Goal: Find specific page/section: Find specific page/section

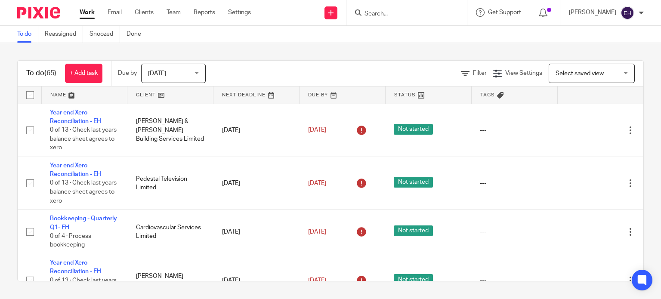
click at [394, 12] on input "Search" at bounding box center [403, 14] width 78 height 8
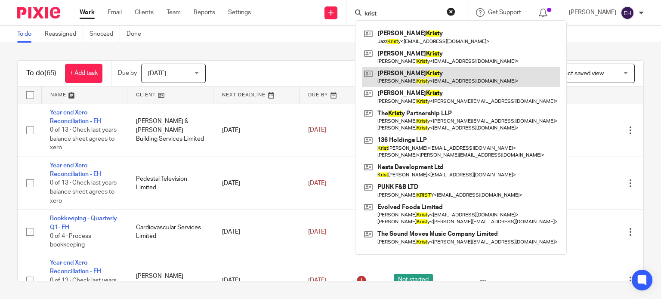
type input "krist"
click at [448, 87] on link at bounding box center [461, 77] width 198 height 20
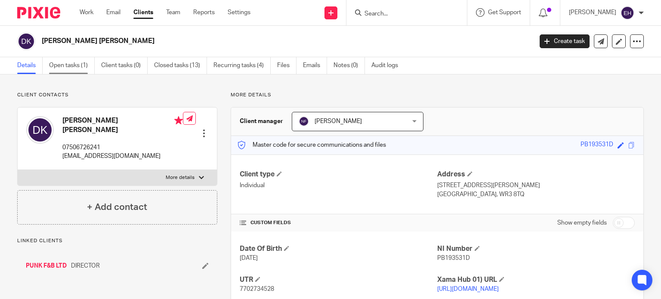
click at [63, 59] on link "Open tasks (1)" at bounding box center [72, 65] width 46 height 17
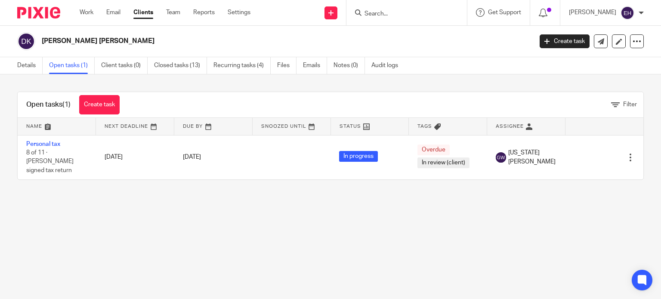
click at [441, 14] on input "Search" at bounding box center [403, 14] width 78 height 8
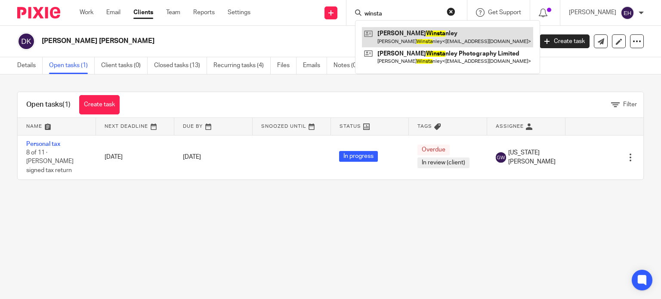
type input "winsta"
click at [440, 32] on link at bounding box center [447, 37] width 171 height 20
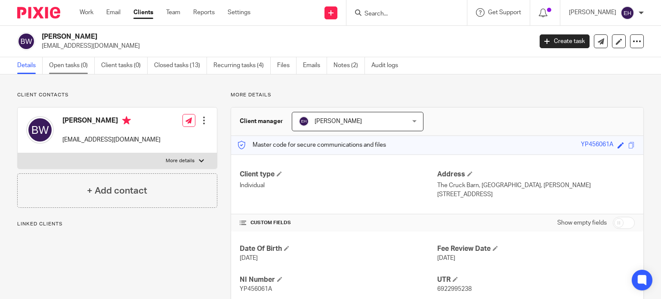
click at [57, 63] on link "Open tasks (0)" at bounding box center [72, 65] width 46 height 17
